Goal: Task Accomplishment & Management: Complete application form

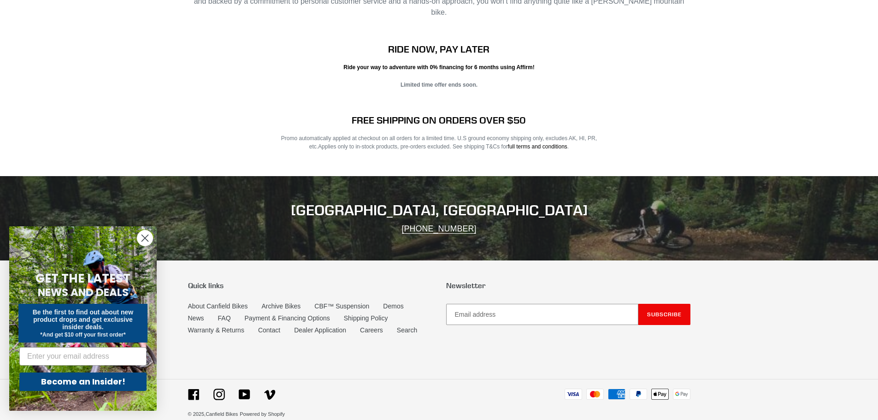
scroll to position [1869, 0]
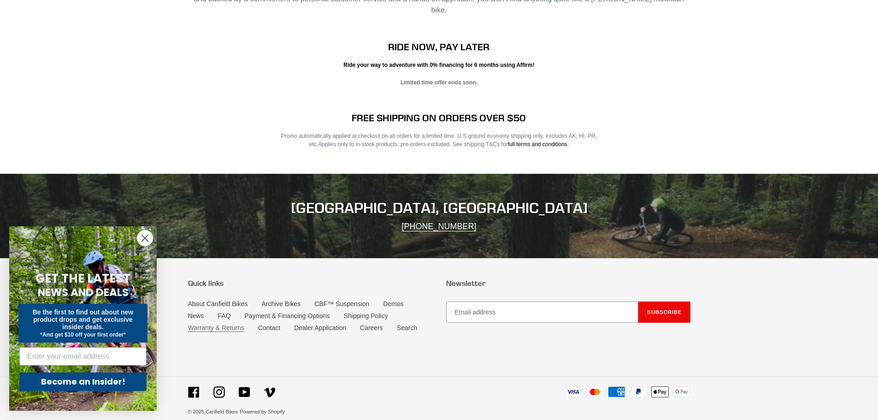
click at [212, 324] on link "Warranty & Returns" at bounding box center [216, 328] width 56 height 8
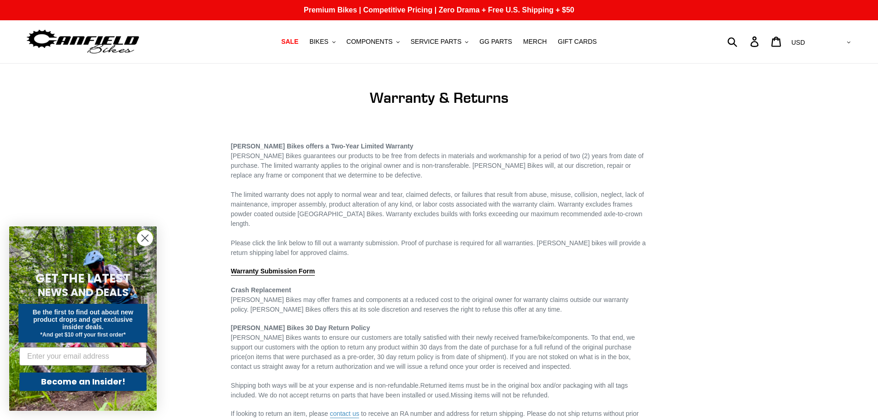
click at [150, 235] on circle "Close dialog" at bounding box center [144, 237] width 15 height 15
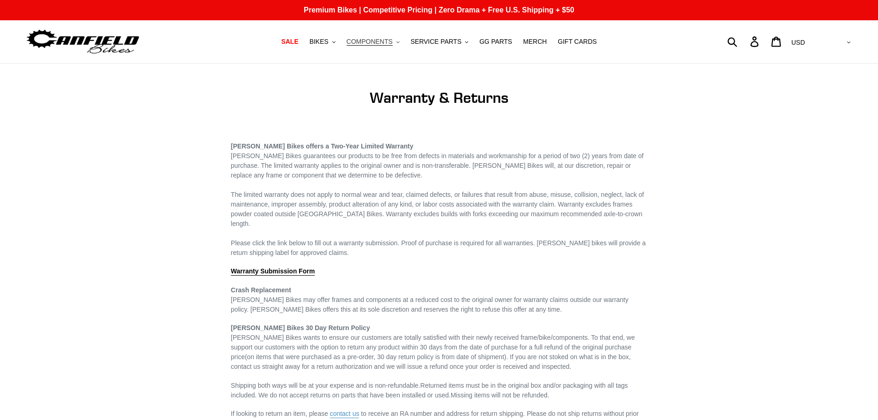
click at [398, 40] on button "COMPONENTS .cls-1{fill:#231f20}" at bounding box center [373, 41] width 62 height 12
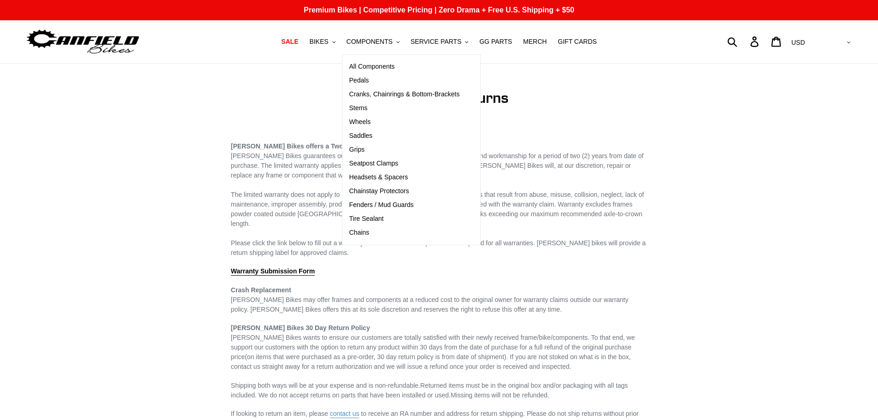
click at [151, 96] on main "Warranty & Returns Canfield Bikes offers a Two-Year Limited Warranty Canfield B…" at bounding box center [439, 274] width 878 height 421
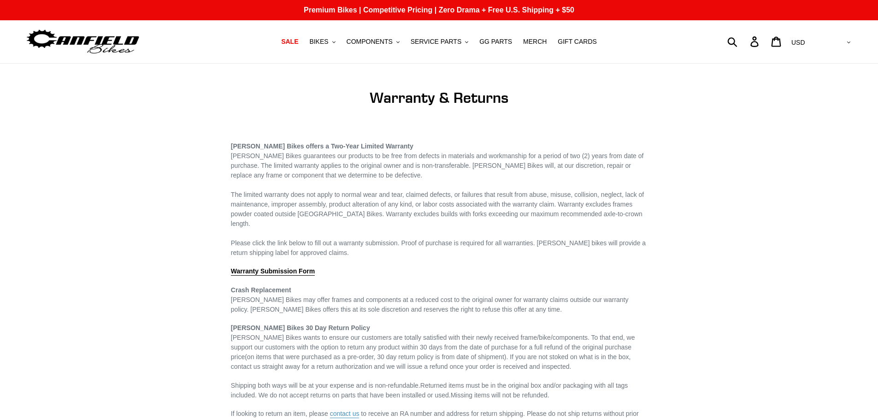
click at [259, 267] on span "Warranty Submission Form" at bounding box center [273, 270] width 84 height 7
